Goal: Transaction & Acquisition: Purchase product/service

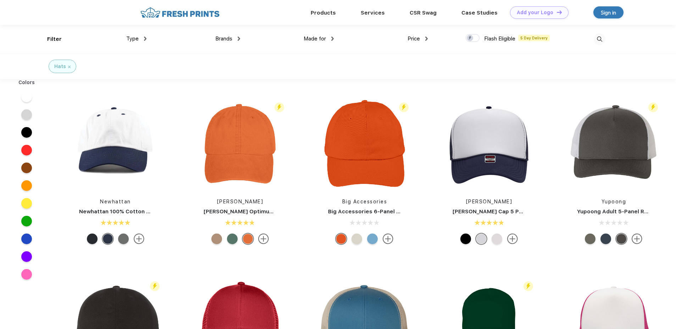
click at [184, 11] on img at bounding box center [179, 12] width 83 height 12
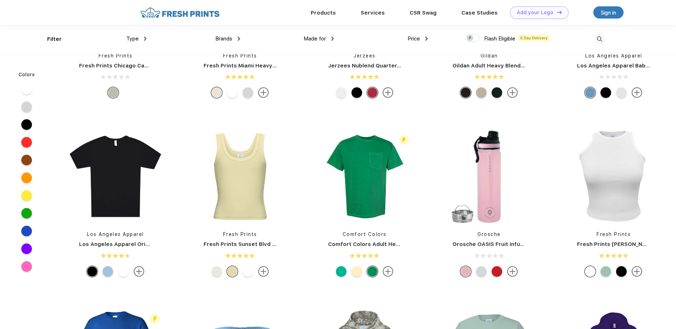
scroll to position [390, 0]
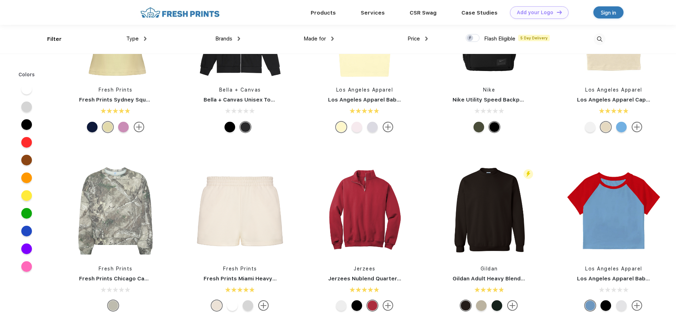
click at [142, 36] on div "Type" at bounding box center [136, 39] width 20 height 8
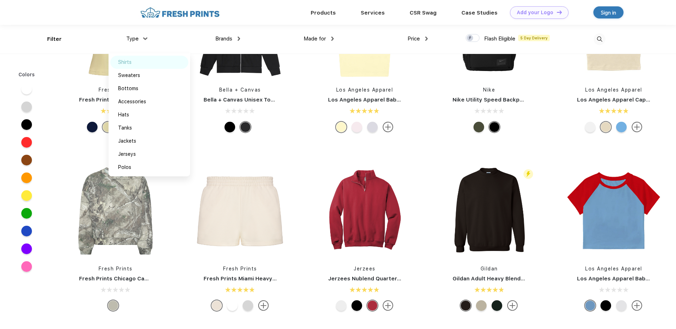
click at [132, 59] on div "Shirts" at bounding box center [124, 62] width 13 height 7
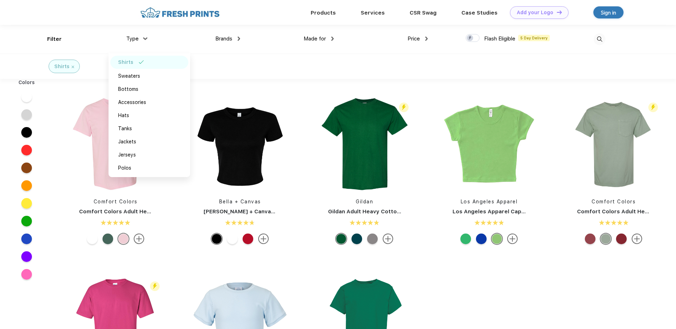
click at [227, 38] on span "Brands" at bounding box center [223, 38] width 17 height 6
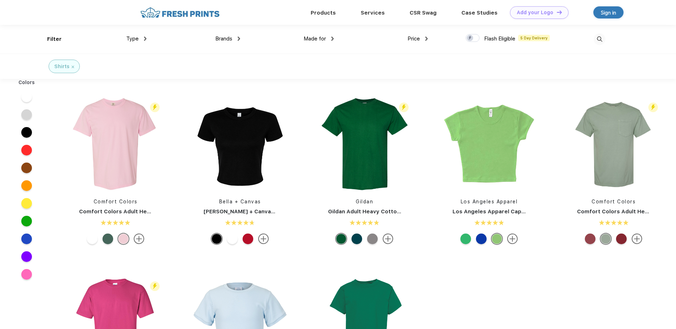
click at [238, 38] on img at bounding box center [239, 39] width 2 height 4
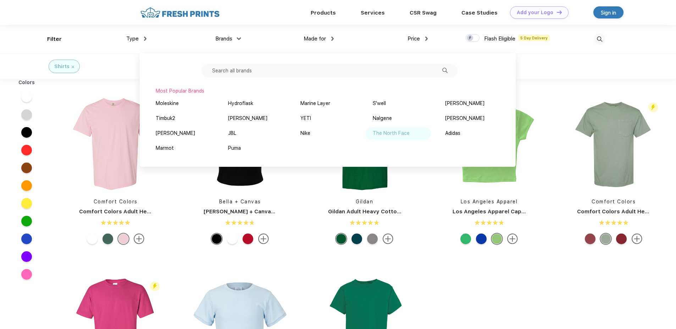
click at [396, 133] on div "The North Face" at bounding box center [391, 132] width 37 height 7
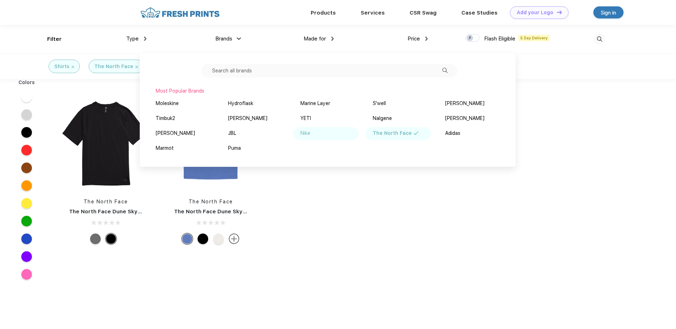
click at [302, 133] on div "Nike" at bounding box center [305, 132] width 10 height 7
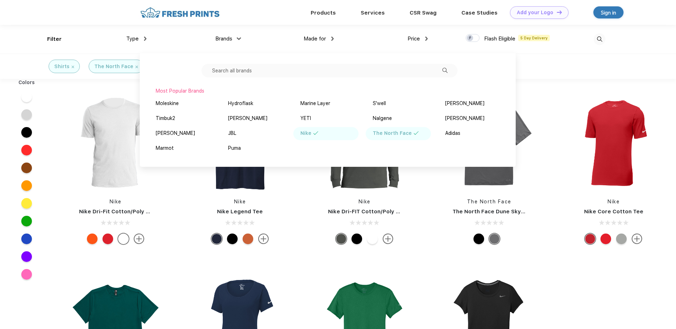
click at [378, 211] on link "Nike Dri-FIT Cotton/Poly Long Sleeve Tee" at bounding box center [384, 211] width 113 height 6
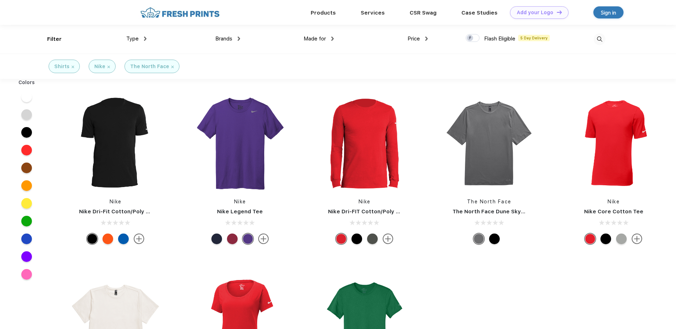
scroll to position [0, 0]
click at [476, 136] on img at bounding box center [489, 143] width 94 height 94
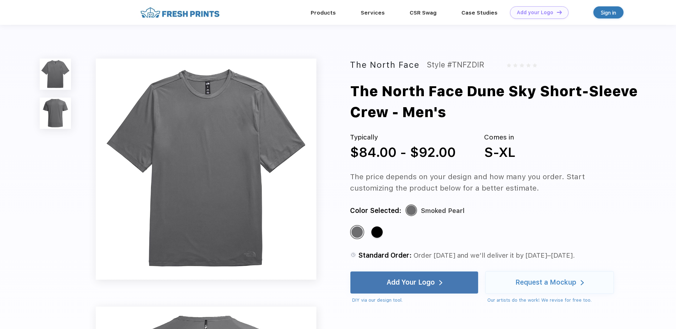
drag, startPoint x: 384, startPoint y: 176, endPoint x: 545, endPoint y: 193, distance: 162.2
click at [545, 193] on div "The North Face Style #TNFZDIR The North Face Dune Sky Short-Sleeve Crew - Men's…" at bounding box center [338, 289] width 676 height 529
drag, startPoint x: 545, startPoint y: 193, endPoint x: 336, endPoint y: 92, distance: 232.3
click at [336, 92] on div "The North Face Style #TNFZDIR The North Face Dune Sky Short-Sleeve Crew - Men's…" at bounding box center [338, 289] width 676 height 529
click at [204, 86] on img at bounding box center [206, 169] width 221 height 221
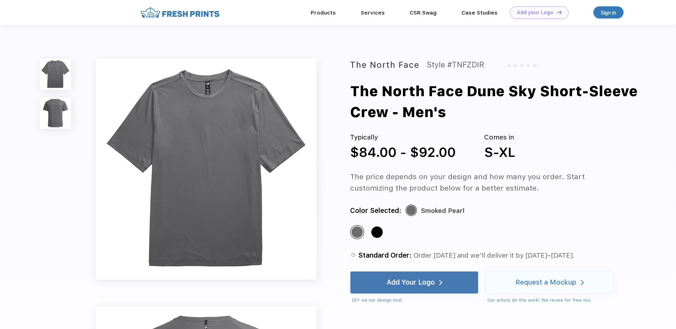
drag, startPoint x: 351, startPoint y: 178, endPoint x: 505, endPoint y: 193, distance: 154.6
click at [505, 193] on div "The North Face Style #TNFZDIR The North Face Dune Sky Short-Sleeve Crew - Men's…" at bounding box center [338, 306] width 676 height 563
drag, startPoint x: 449, startPoint y: 112, endPoint x: 341, endPoint y: 87, distance: 111.1
click at [341, 87] on div "The North Face Style #TNFZDIR The North Face Dune Sky Short-Sleeve Crew - Men's…" at bounding box center [338, 306] width 676 height 563
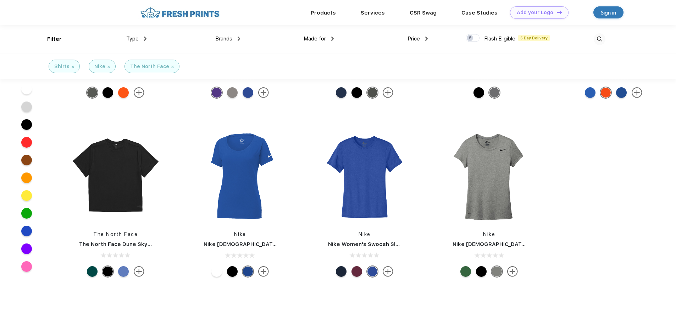
scroll to position [0, 0]
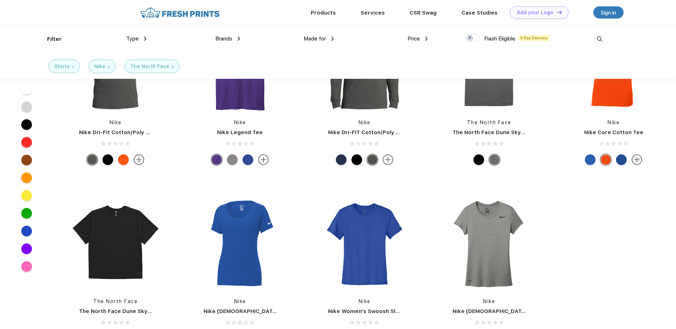
click at [123, 129] on link "Nike Dri-Fit Cotton/Poly Tee" at bounding box center [117, 132] width 77 height 6
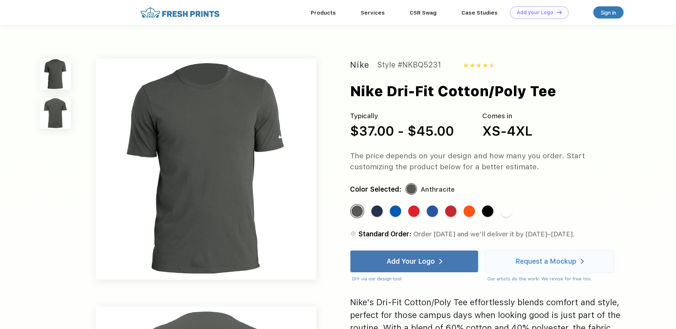
drag, startPoint x: 539, startPoint y: 169, endPoint x: 344, endPoint y: 152, distance: 195.8
click at [344, 152] on div "Nike Style #NKBQ5231 Nike Dri-Fit Cotton/Poly Tee Typically $37.00 - $45.00 Com…" at bounding box center [338, 289] width 676 height 529
click at [527, 166] on div "The price depends on your design and how many you order. Start customizing the …" at bounding box center [488, 161] width 277 height 22
drag, startPoint x: 377, startPoint y: 155, endPoint x: 343, endPoint y: 155, distance: 33.3
click at [343, 155] on div "Nike Style #NKBQ5231 Nike Dri-Fit Cotton/Poly Tee Typically $37.00 - $45.00 Com…" at bounding box center [338, 289] width 676 height 529
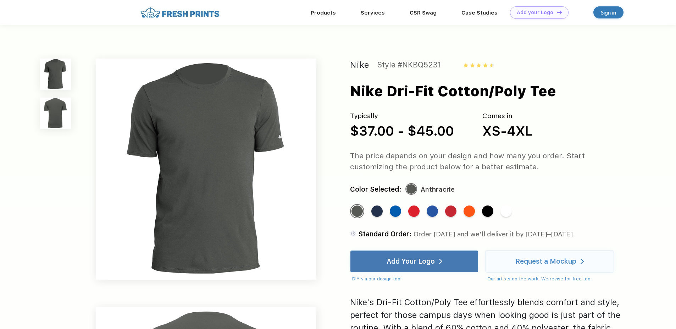
click at [343, 155] on div "Nike Style #NKBQ5231 Nike Dri-Fit Cotton/Poly Tee Typically $37.00 - $45.00 Com…" at bounding box center [338, 289] width 676 height 529
drag, startPoint x: 467, startPoint y: 155, endPoint x: 534, endPoint y: 167, distance: 67.6
click at [534, 167] on div "Nike Style #NKBQ5231 Nike Dri-Fit Cotton/Poly Tee Typically $37.00 - $45.00 Com…" at bounding box center [338, 289] width 676 height 529
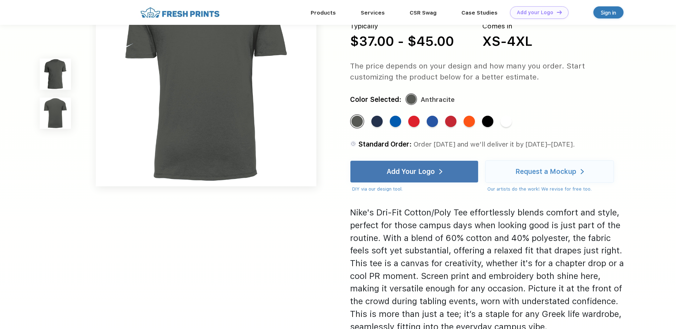
scroll to position [319, 0]
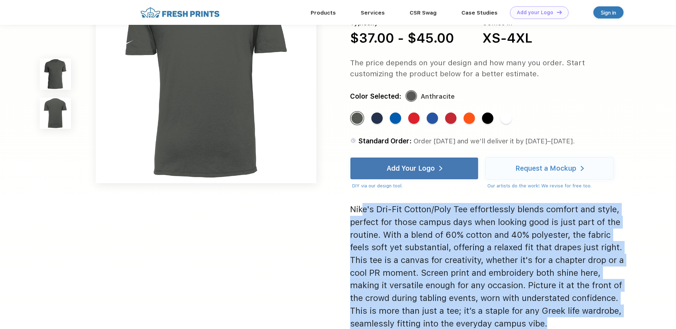
drag, startPoint x: 363, startPoint y: 210, endPoint x: 598, endPoint y: 321, distance: 259.8
click at [598, 321] on div "Nike's Dri-Fit Cotton/Poly Tee effortlessly blends comfort and style, perfect f…" at bounding box center [488, 266] width 277 height 127
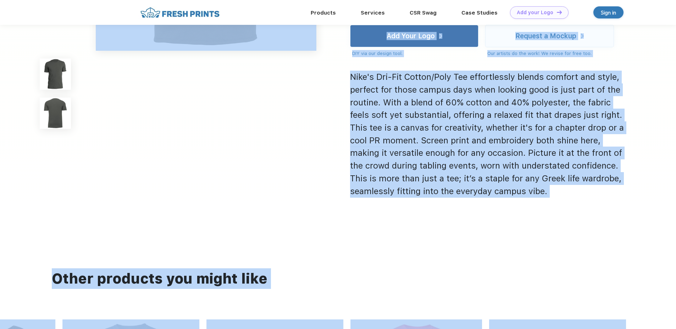
scroll to position [476, 0]
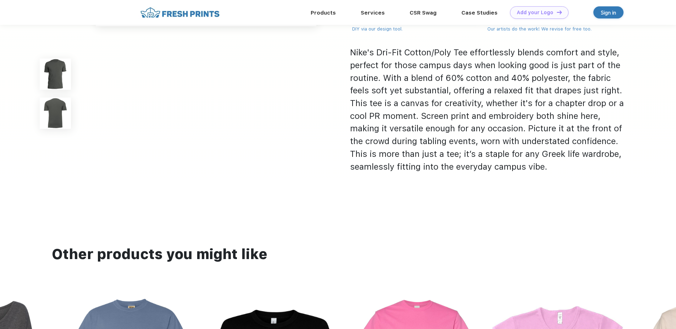
drag, startPoint x: 452, startPoint y: 261, endPoint x: 546, endPoint y: 176, distance: 126.6
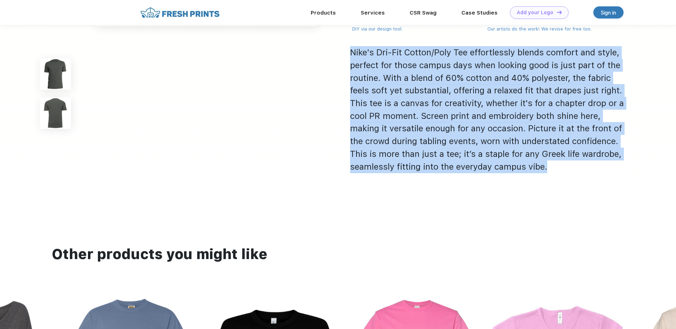
drag, startPoint x: 402, startPoint y: 116, endPoint x: 353, endPoint y: 49, distance: 82.8
click at [353, 49] on div "Nike's Dri-Fit Cotton/Poly Tee effortlessly blends comfort and style, perfect f…" at bounding box center [488, 109] width 277 height 127
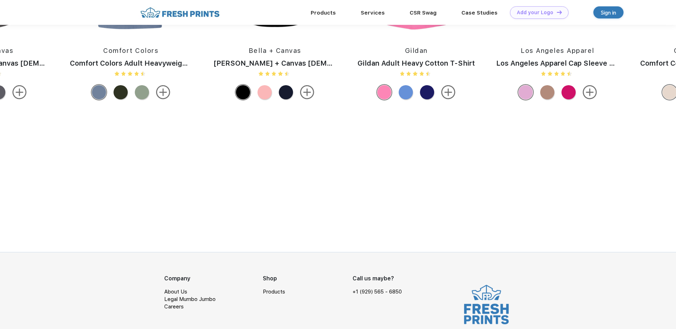
scroll to position [934, 0]
